Goal: Task Accomplishment & Management: Manage account settings

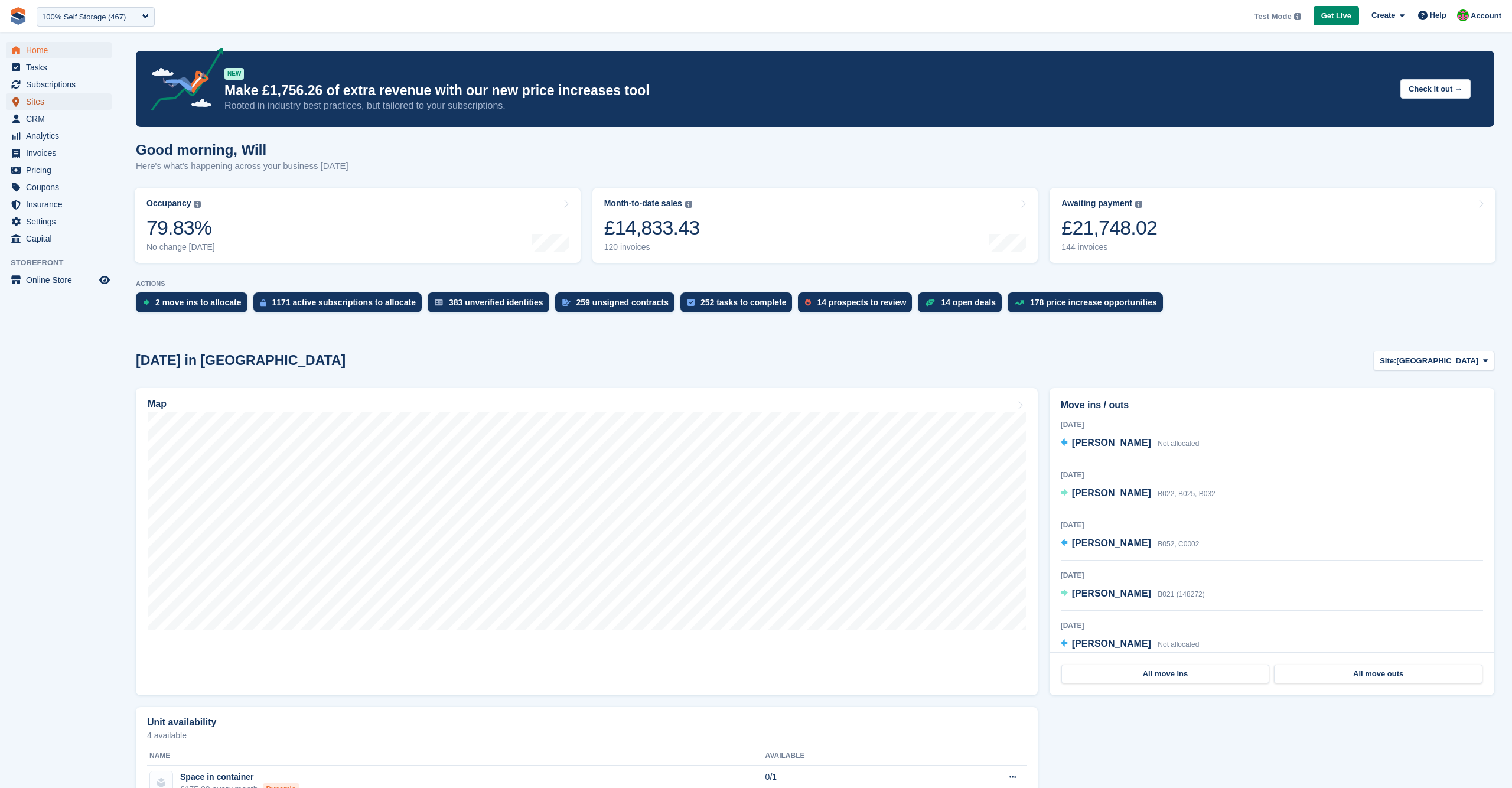
click at [47, 102] on span "Sites" at bounding box center [61, 102] width 71 height 17
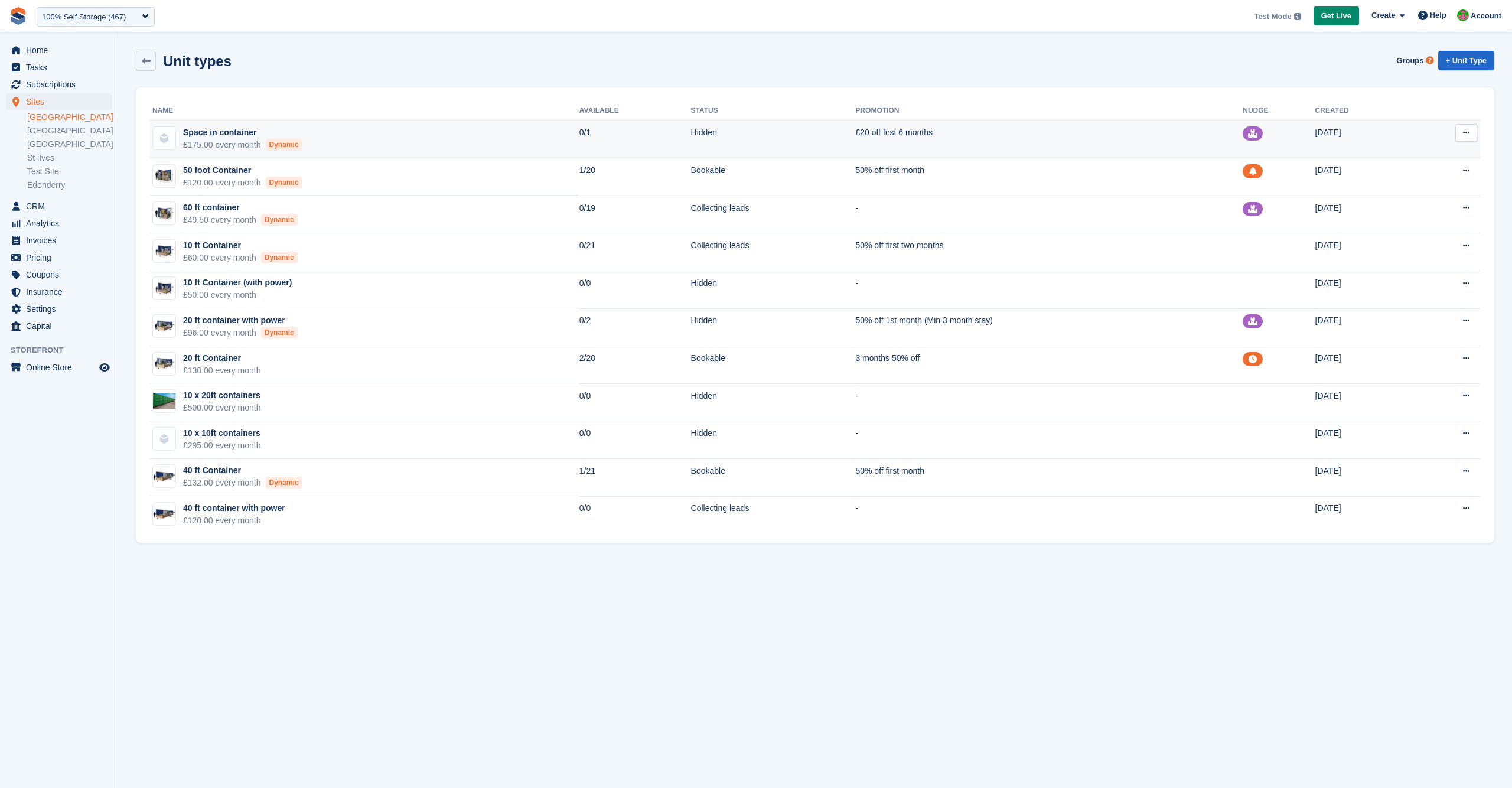
click at [553, 134] on td "Space in container £175.00 every month Dynamic" at bounding box center [365, 140] width 429 height 38
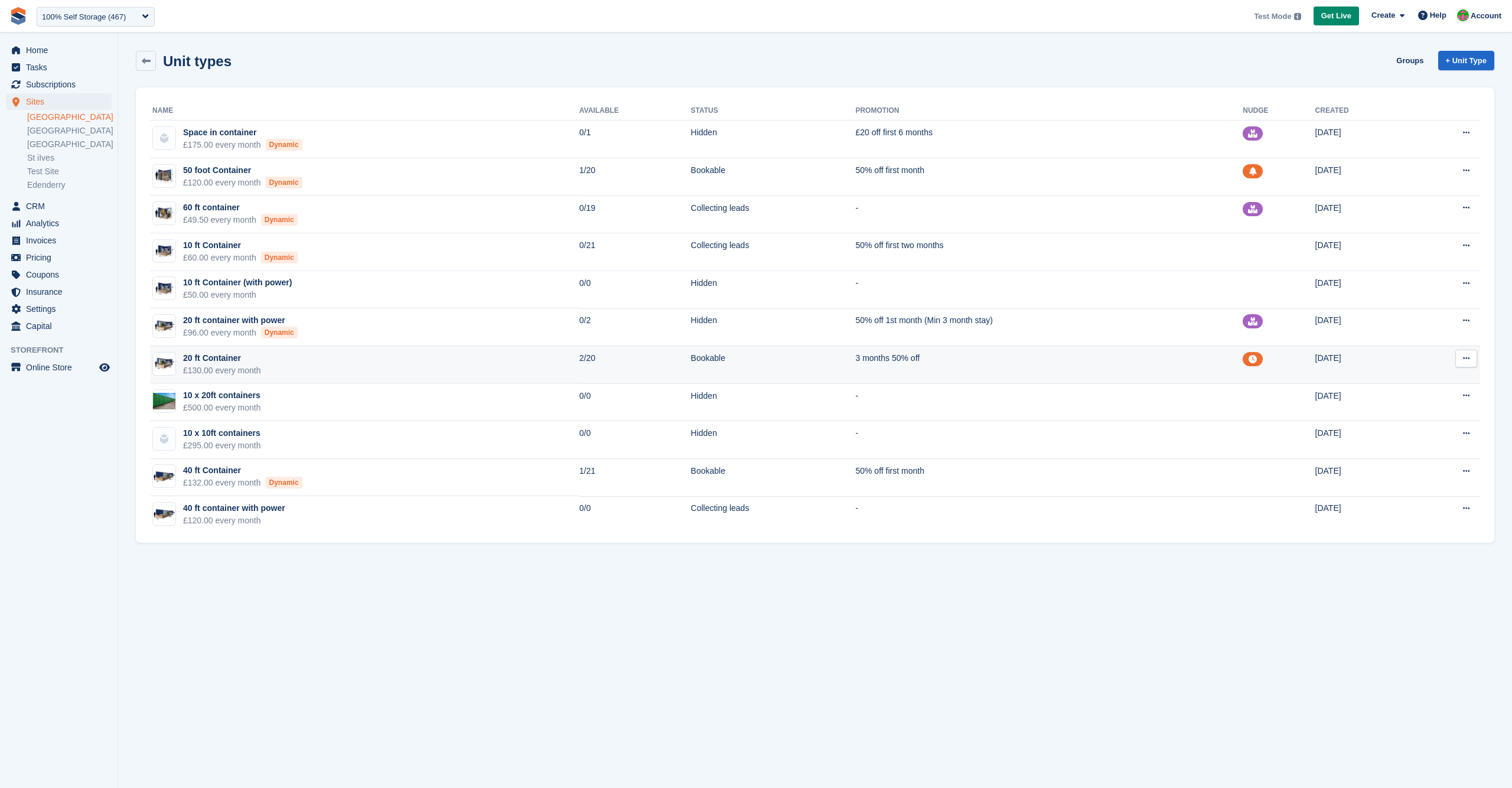
click at [523, 361] on td "20 ft Container £130.00 every month" at bounding box center [365, 365] width 429 height 38
click at [531, 363] on td "20 ft Container £130.00 every month" at bounding box center [365, 365] width 429 height 38
click at [449, 358] on td "20 ft Container £130.00 every month" at bounding box center [365, 365] width 429 height 38
click at [1026, 363] on td "3 months 50% off" at bounding box center [1049, 365] width 387 height 38
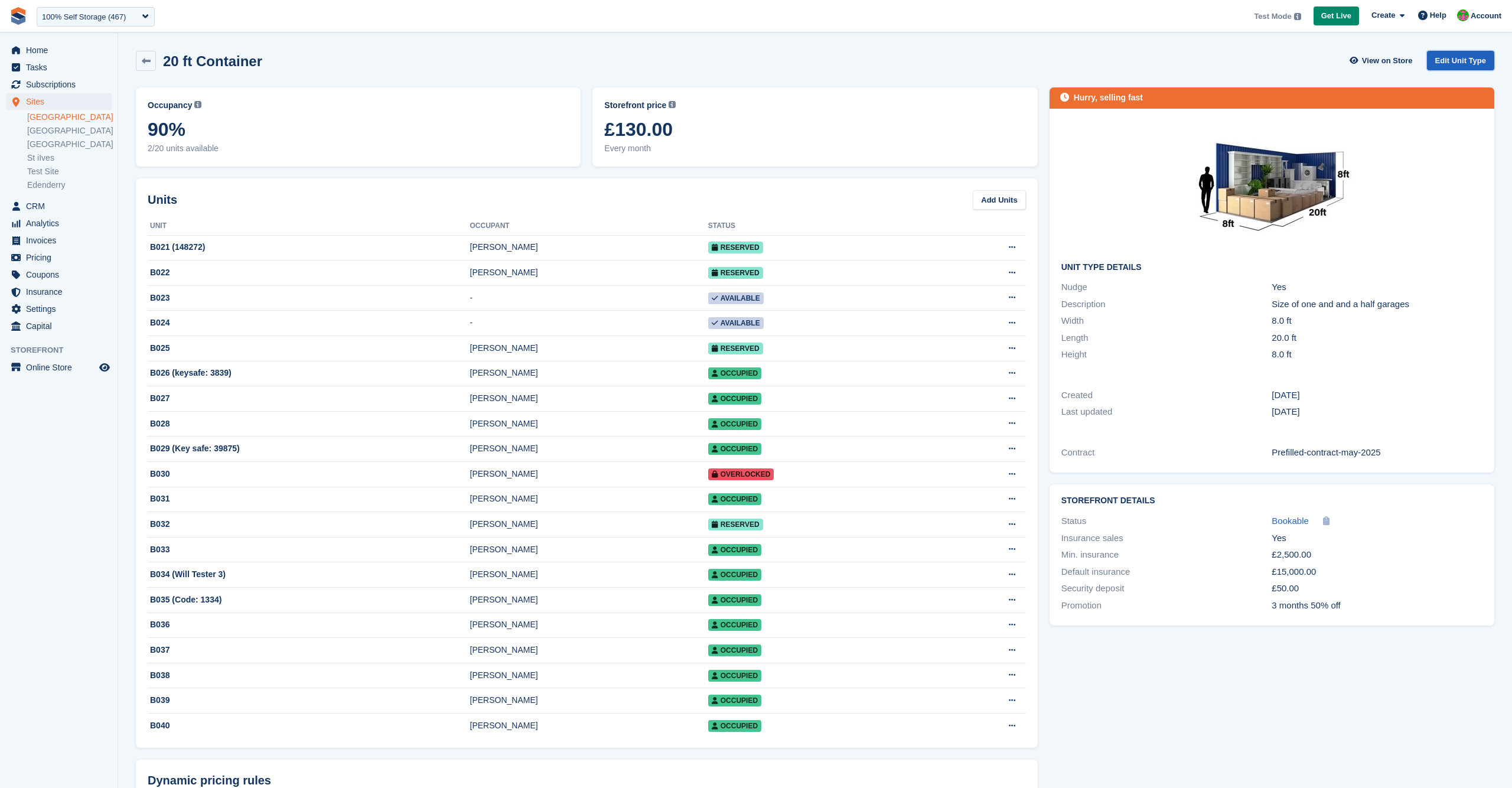
click at [1448, 60] on link "Edit Unit Type" at bounding box center [1461, 61] width 68 height 20
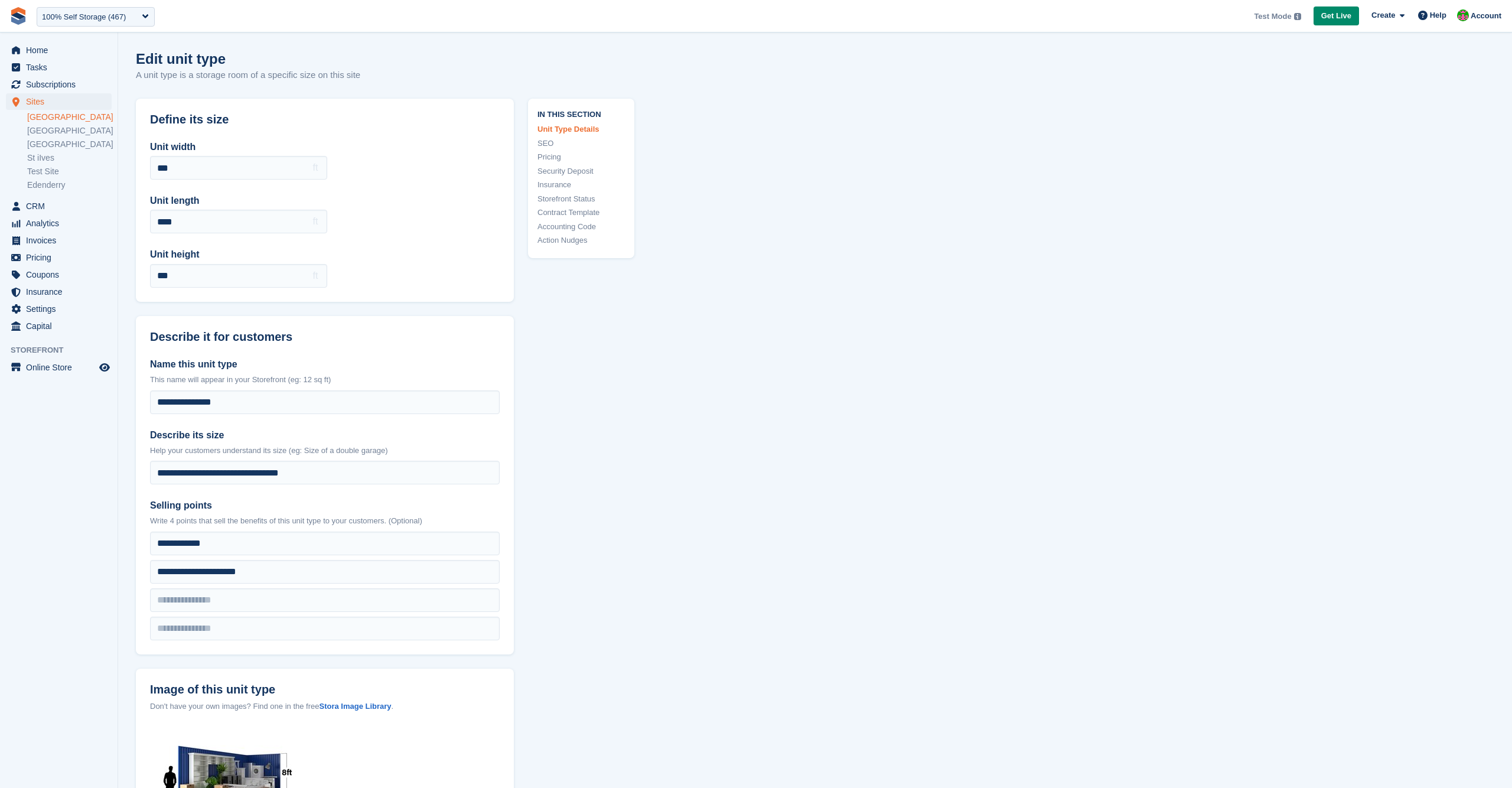
click at [567, 169] on link "Security Deposit" at bounding box center [581, 171] width 88 height 12
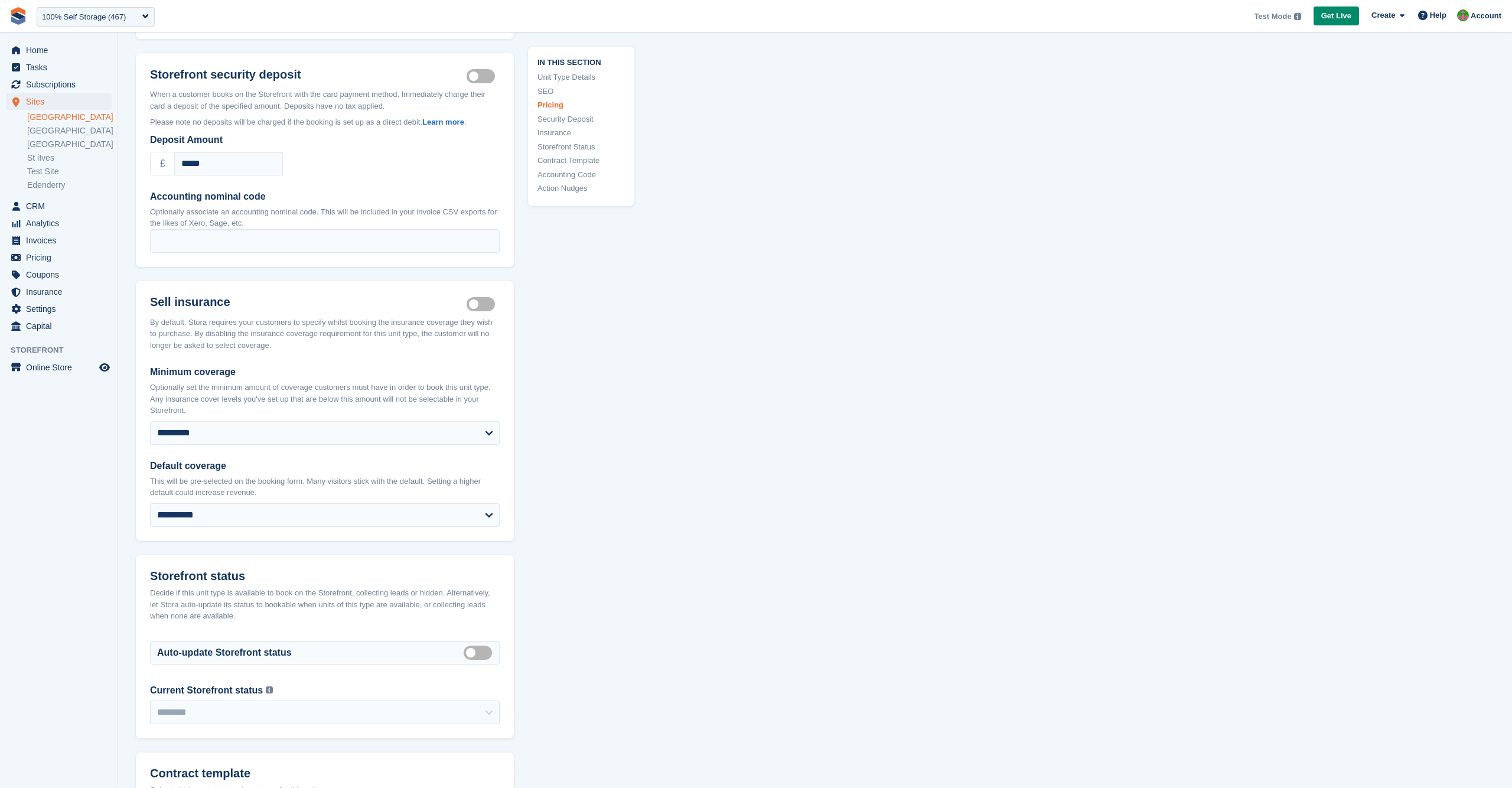
scroll to position [1552, 0]
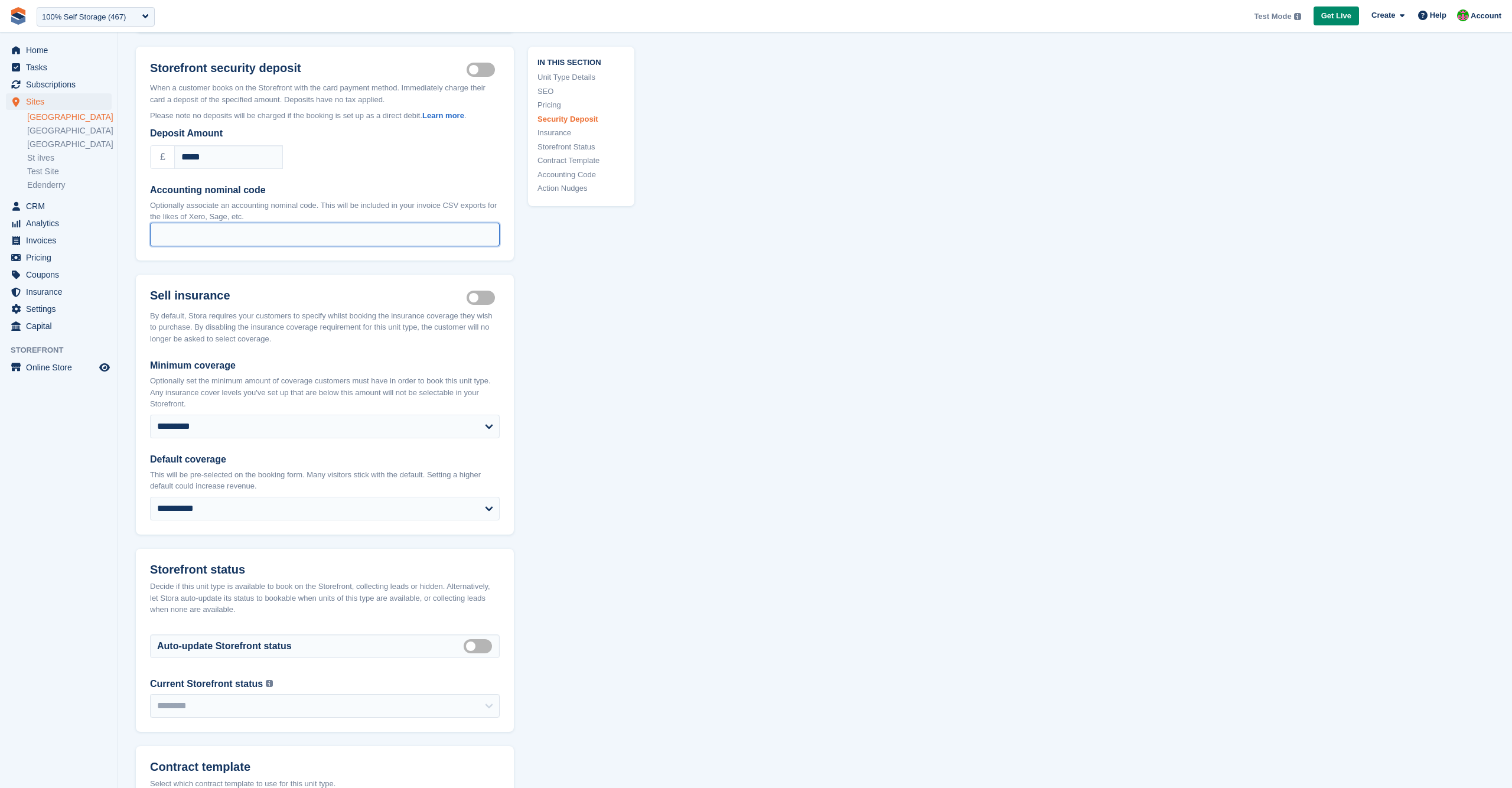
click at [197, 223] on input "Accounting nominal code" at bounding box center [325, 235] width 350 height 24
drag, startPoint x: 214, startPoint y: 192, endPoint x: 386, endPoint y: 191, distance: 172.0
click at [386, 200] on p "Optionally associate an accounting nominal code. This will be included in your …" at bounding box center [325, 211] width 350 height 23
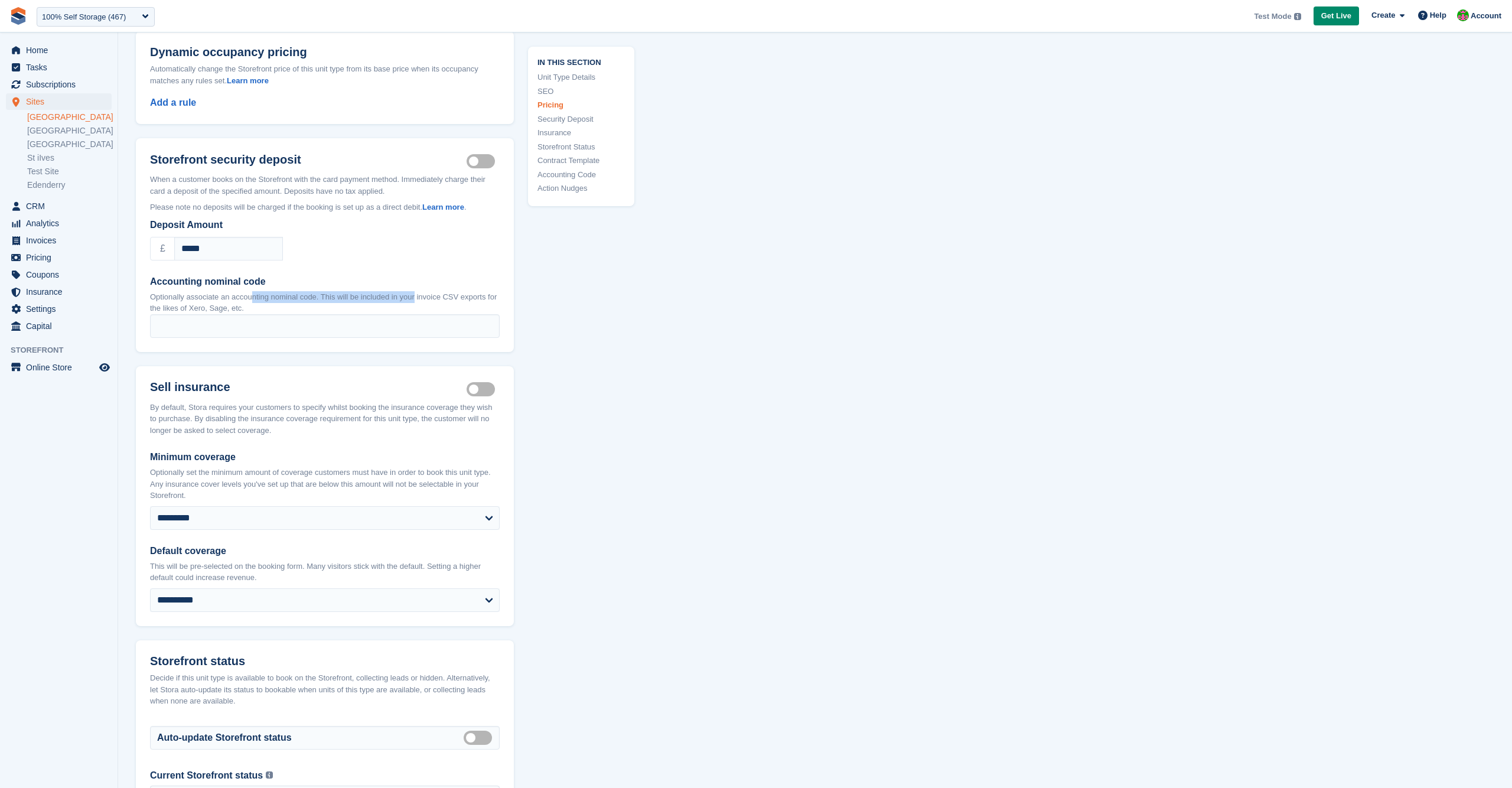
scroll to position [1460, 0]
click at [845, 369] on div "**********" at bounding box center [815, 258] width 1358 height 3238
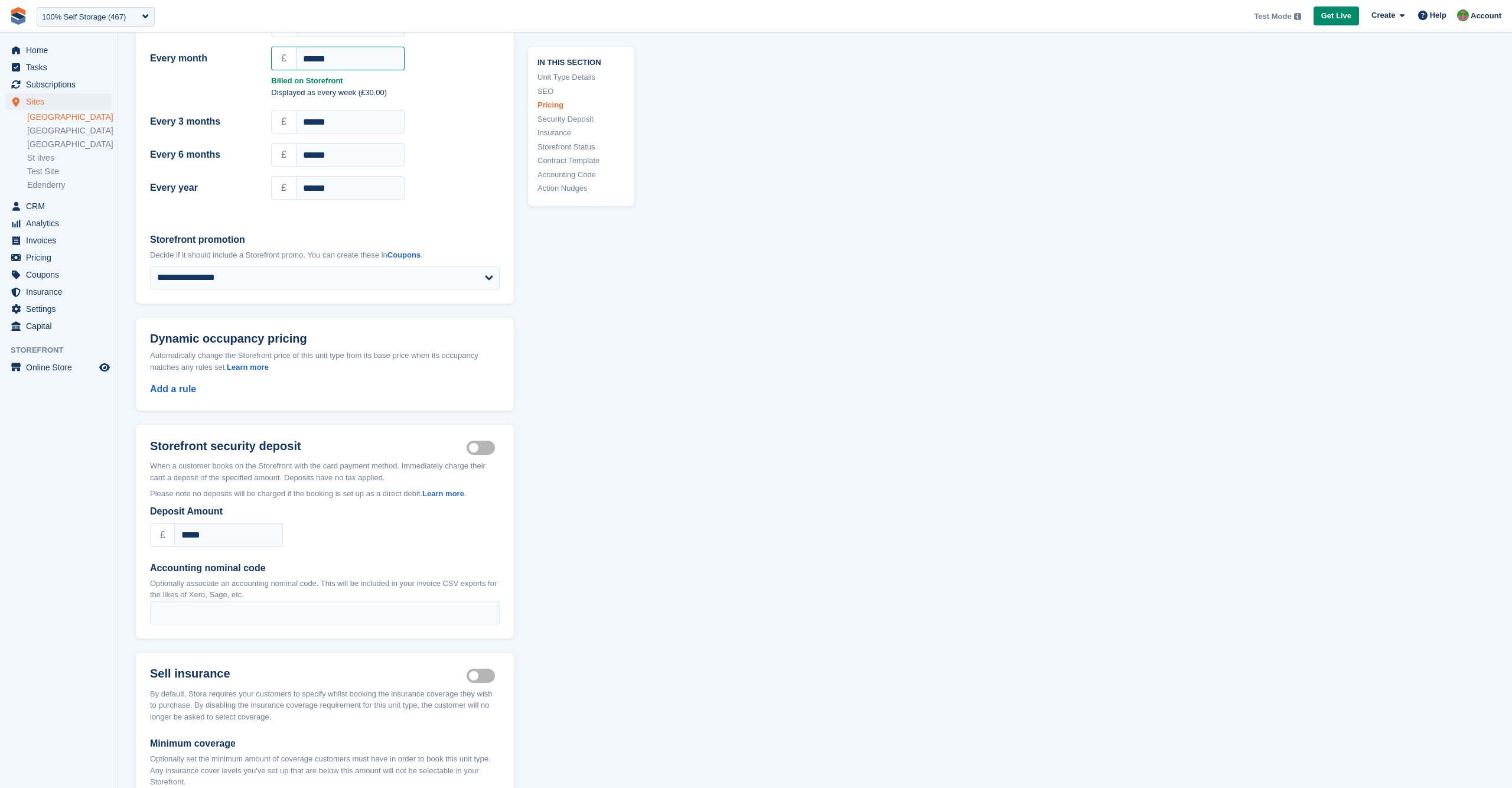
scroll to position [1194, 0]
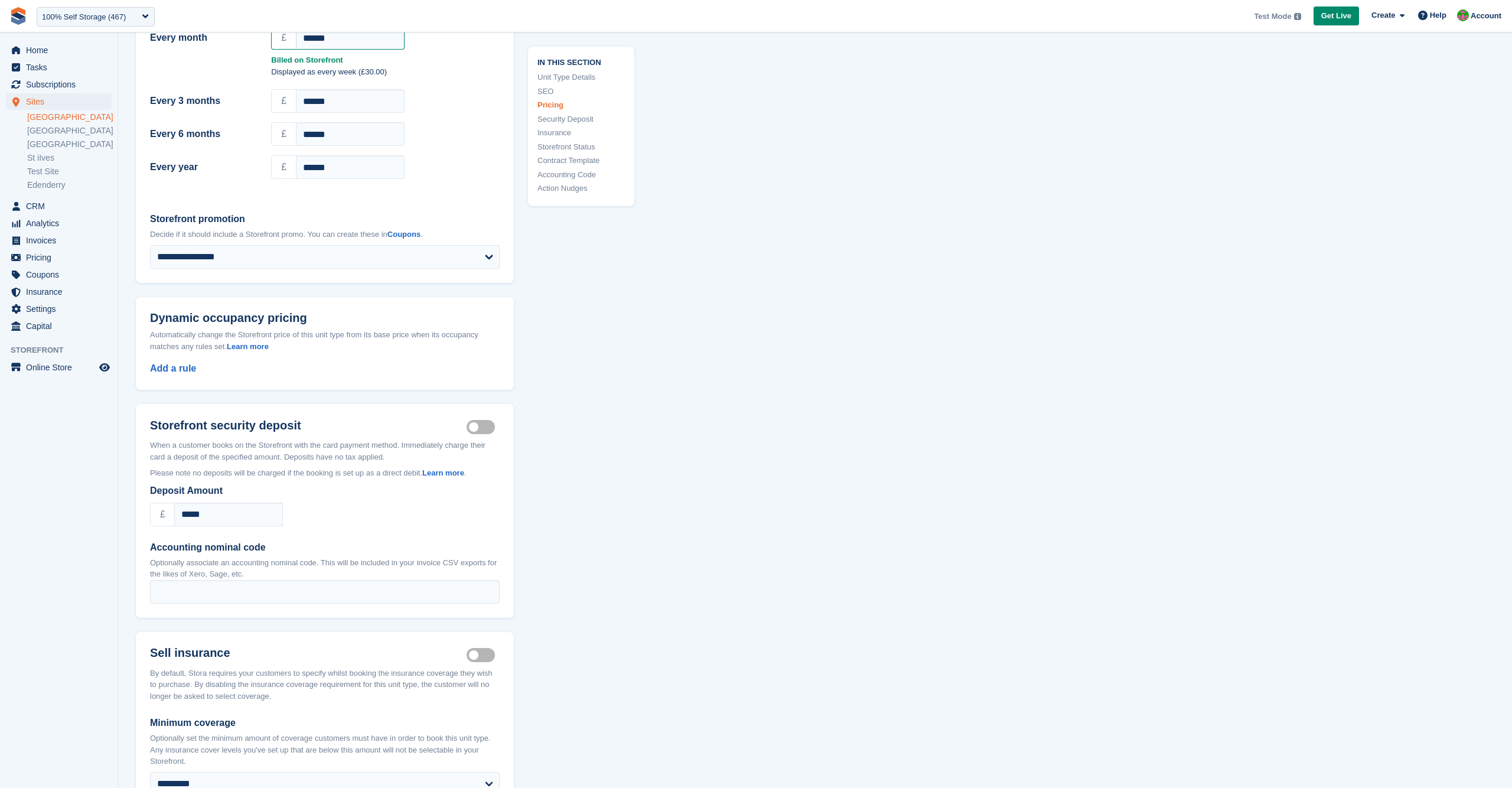
click at [858, 380] on div "**********" at bounding box center [815, 523] width 1358 height 3238
click at [1091, 266] on div "**********" at bounding box center [815, 523] width 1358 height 3238
click at [1135, 216] on div "**********" at bounding box center [815, 523] width 1358 height 3238
click at [1116, 244] on div "**********" at bounding box center [815, 523] width 1358 height 3238
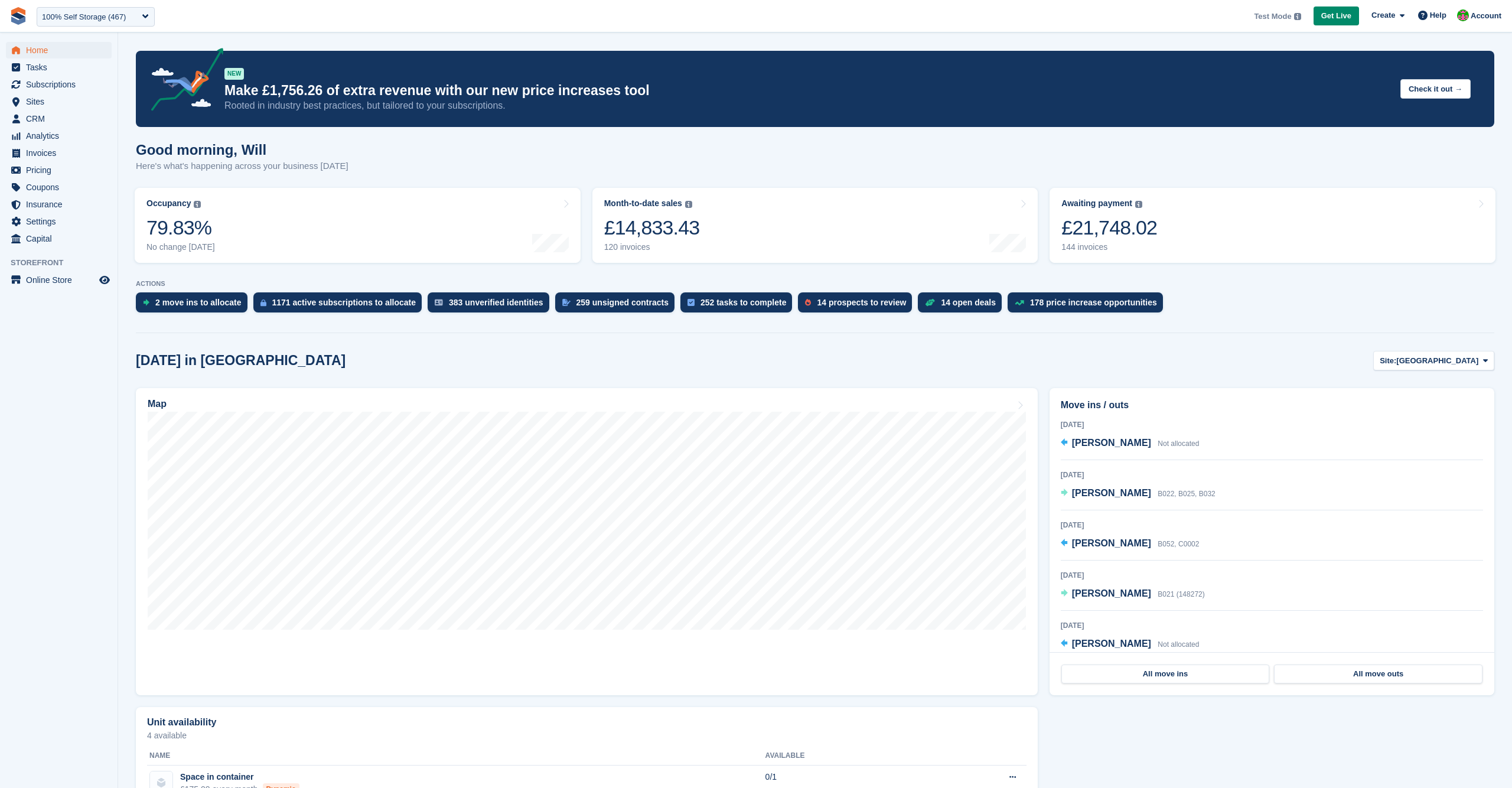
click at [82, 330] on aside "Home Tasks Subscriptions Subscriptions Subscriptions Contracts Price increases …" at bounding box center [59, 396] width 117 height 729
click at [928, 151] on div "Good morning, [PERSON_NAME] Here's what's happening across your business [DATE]" at bounding box center [815, 164] width 1358 height 45
click at [837, 140] on section "NEW Make £1,756.26 of extra revenue with our new price increases tool Rooted in…" at bounding box center [815, 602] width 1394 height 1205
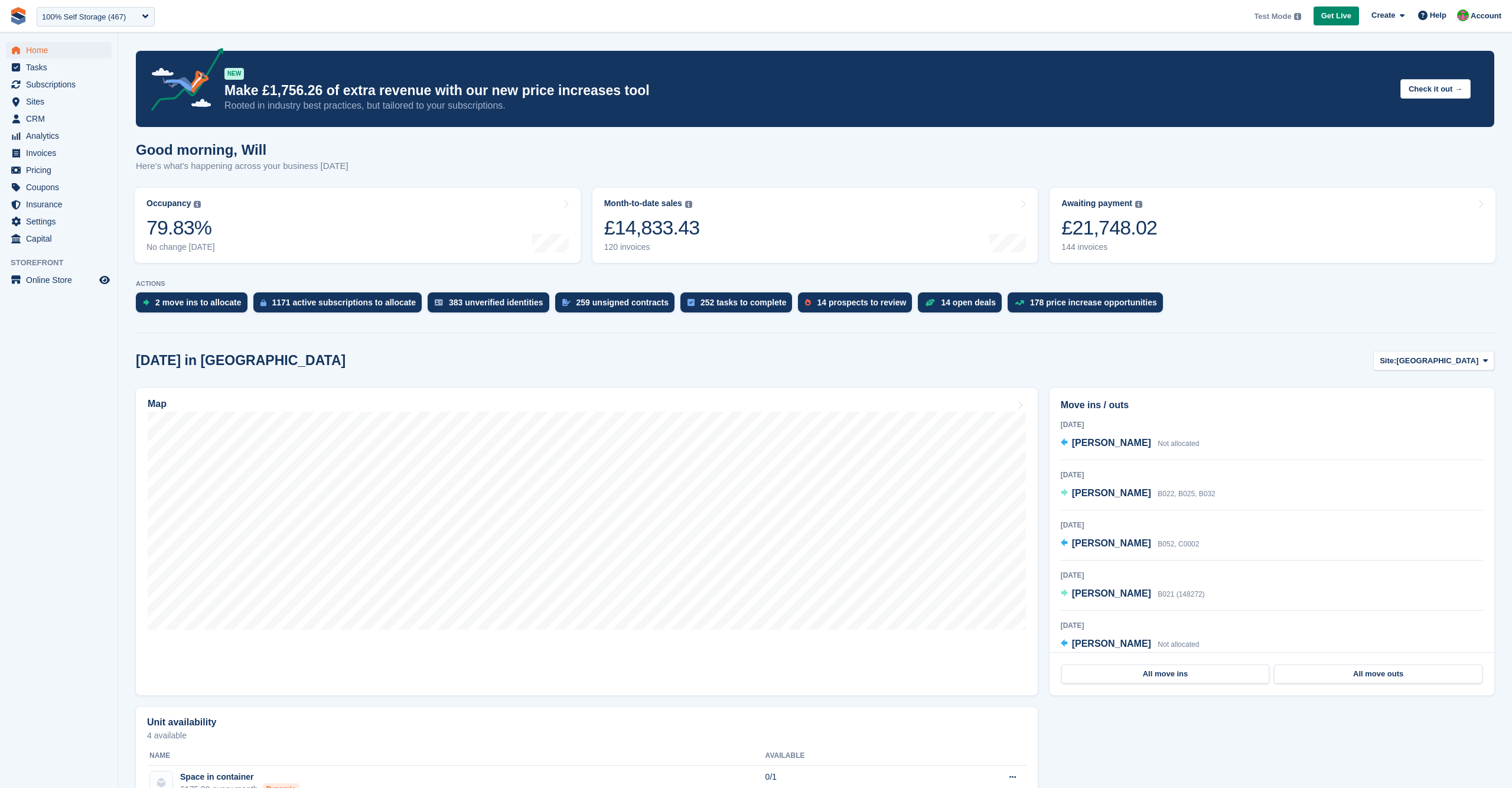
click at [975, 143] on div "Good morning, [PERSON_NAME] Here's what's happening across your business [DATE]" at bounding box center [815, 164] width 1358 height 45
drag, startPoint x: 1054, startPoint y: 138, endPoint x: 1055, endPoint y: 132, distance: 6.1
click at [1054, 138] on section "NEW Make £1,756.26 of extra revenue with our new price increases tool Rooted in…" at bounding box center [815, 602] width 1394 height 1205
click at [817, 134] on section "NEW Make £1,756.26 of extra revenue with our new price increases tool Rooted in…" at bounding box center [815, 602] width 1394 height 1205
